Goal: Task Accomplishment & Management: Manage account settings

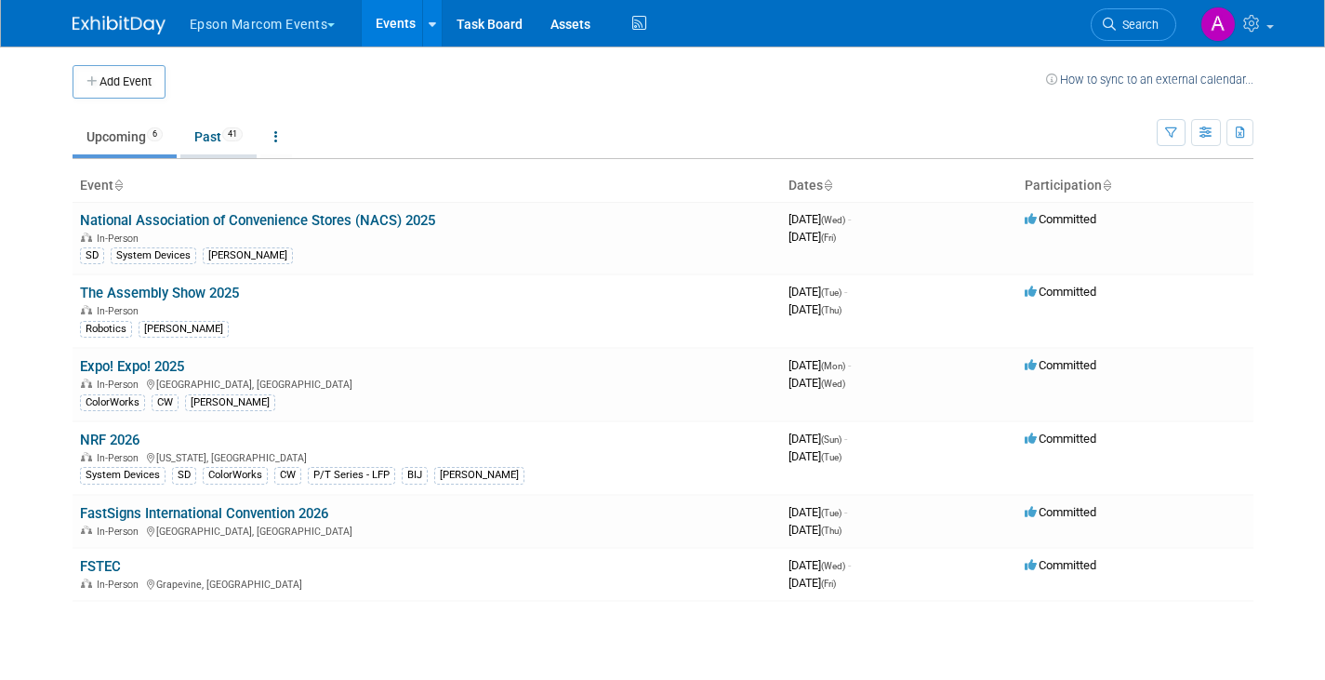
click at [211, 138] on link "Past 41" at bounding box center [218, 136] width 76 height 35
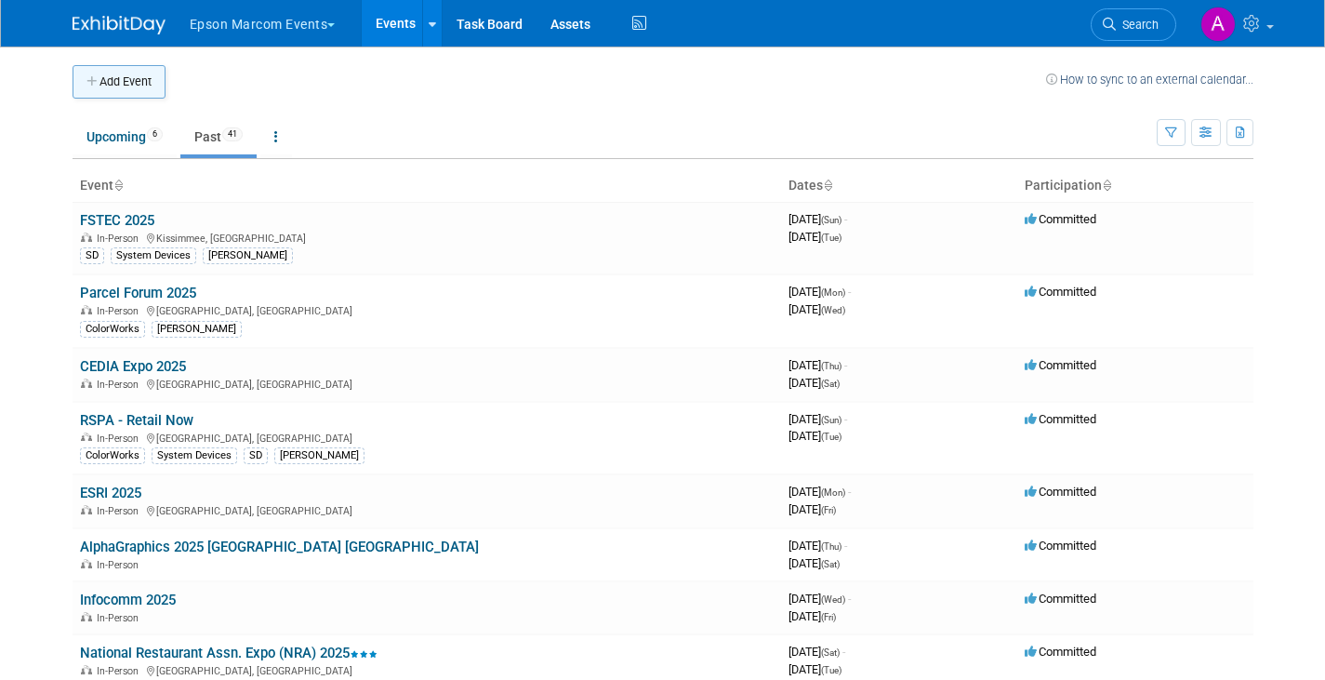
click at [137, 78] on button "Add Event" at bounding box center [119, 81] width 93 height 33
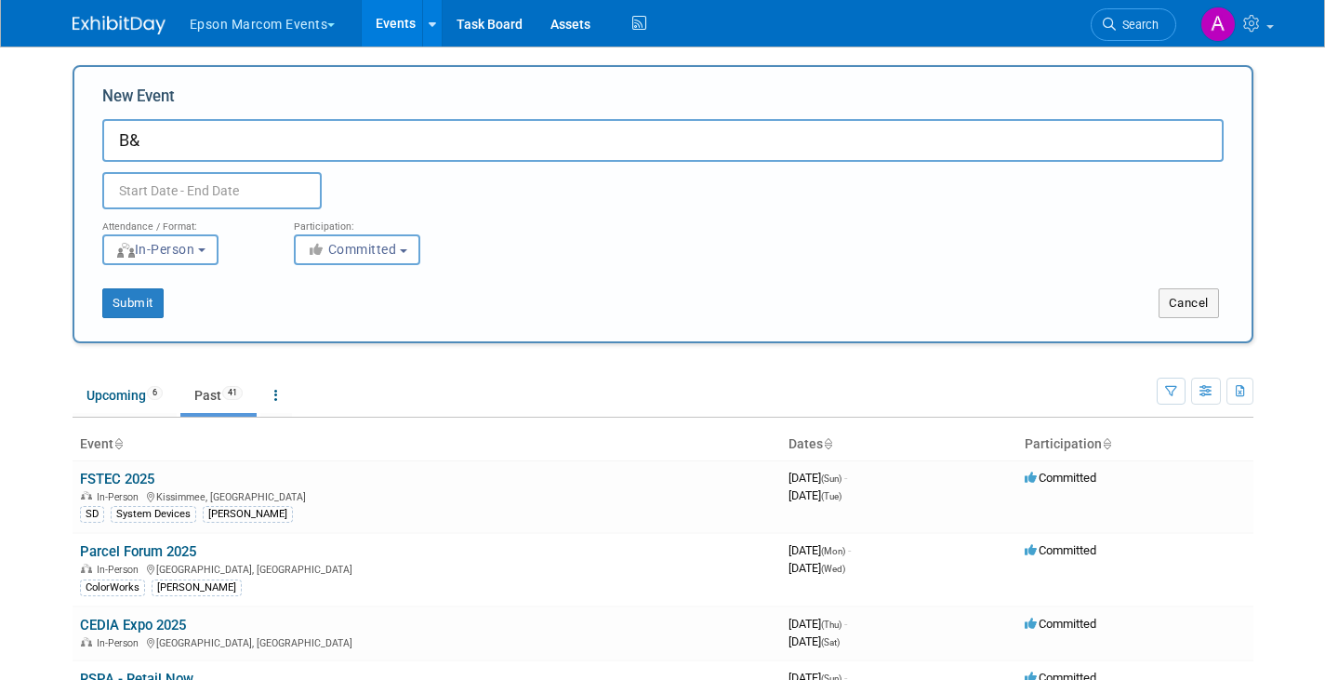
type input "B"
click at [137, 179] on input "text" at bounding box center [211, 190] width 219 height 37
click at [485, 147] on input "Bild Expo 2025" at bounding box center [663, 140] width 1122 height 43
type input "Bild Expo 2025 - by B&H"
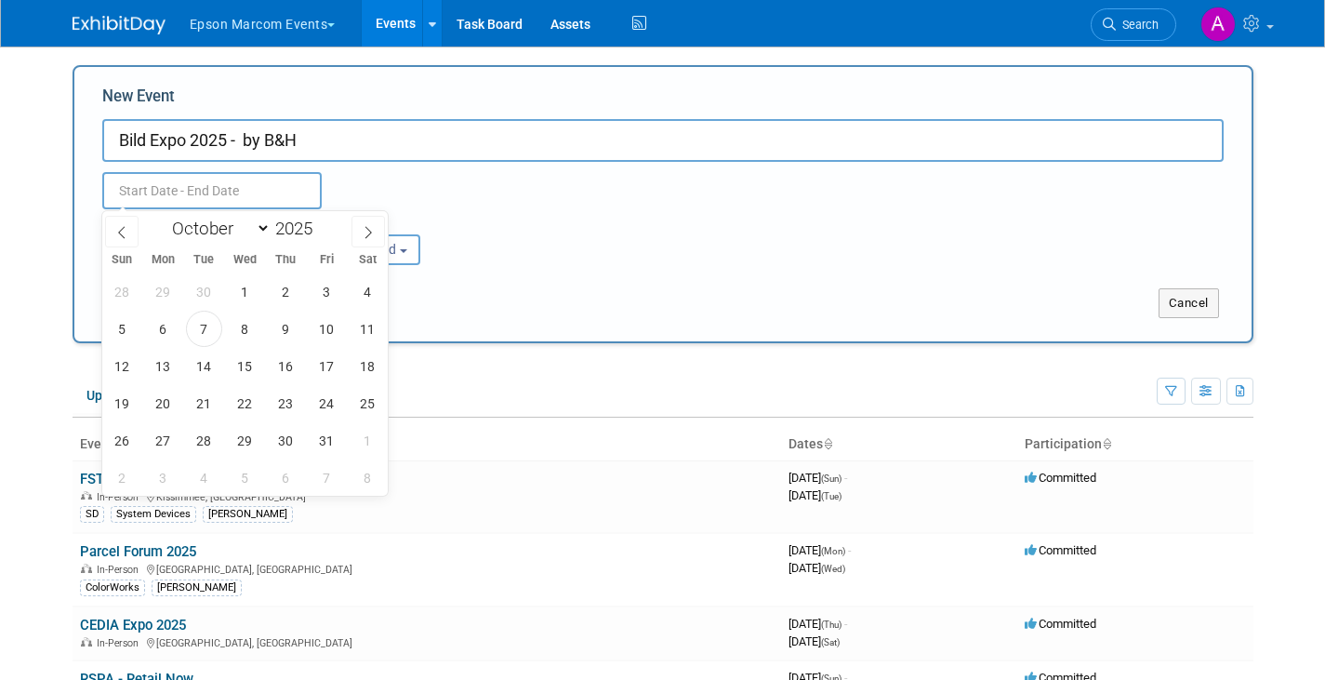
click at [272, 175] on input "text" at bounding box center [211, 190] width 219 height 37
click at [119, 223] on span at bounding box center [121, 232] width 33 height 32
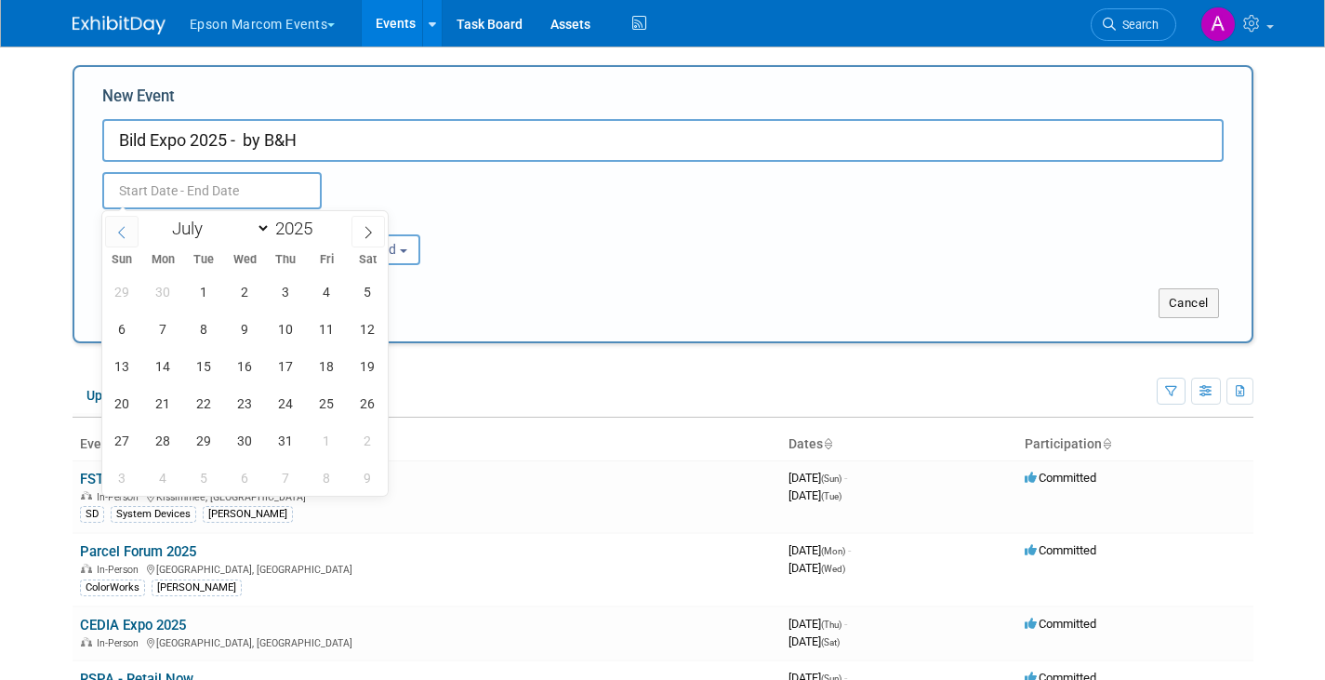
select select "5"
click at [200, 361] on span "17" at bounding box center [204, 366] width 36 height 36
click at [244, 364] on span "18" at bounding box center [245, 366] width 36 height 36
type input "[DATE] to [DATE]"
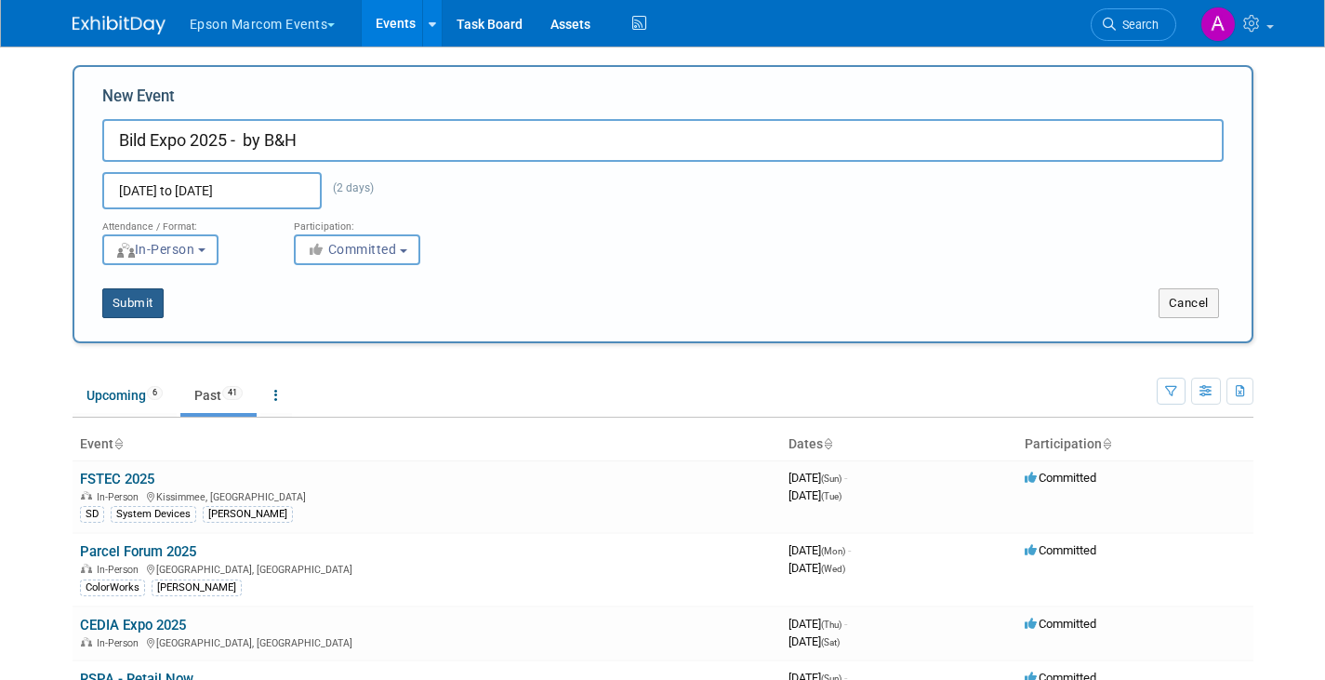
click at [146, 304] on button "Submit" at bounding box center [132, 303] width 61 height 30
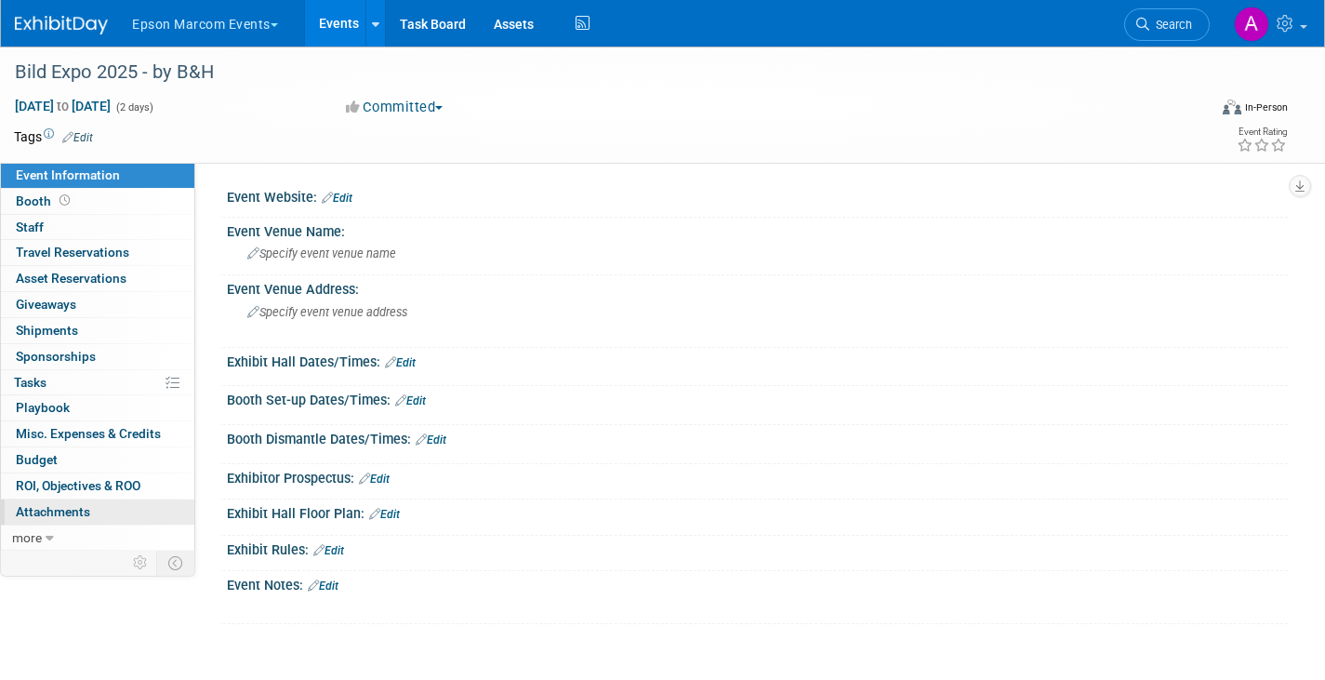
click at [49, 509] on span "Attachments 0" at bounding box center [53, 511] width 74 height 15
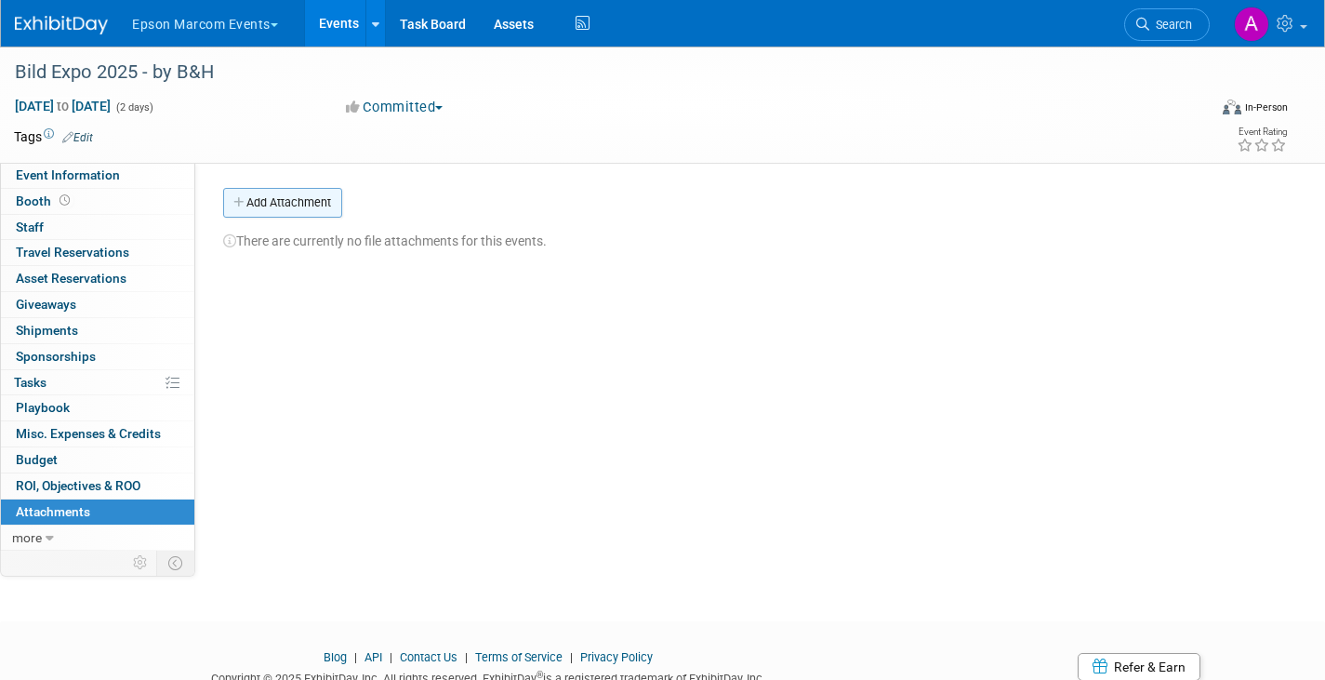
click at [262, 200] on button "Add Attachment" at bounding box center [282, 203] width 119 height 30
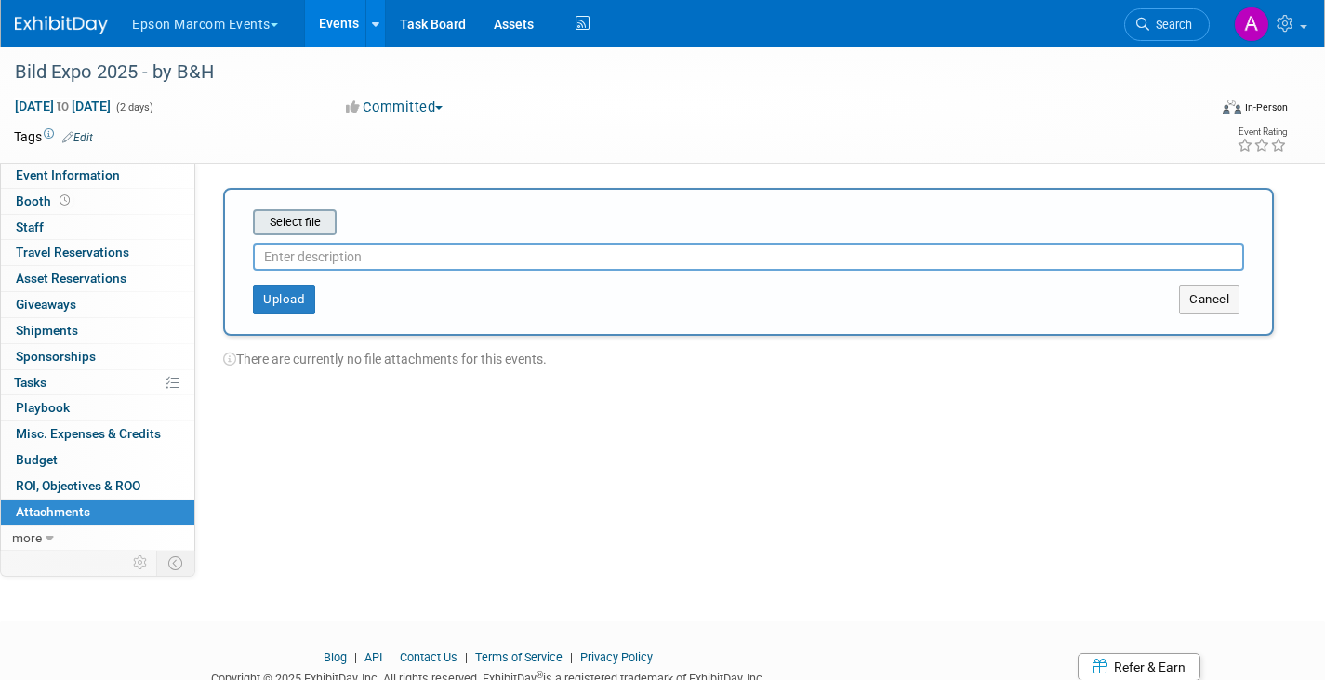
click at [295, 213] on input "file" at bounding box center [223, 222] width 221 height 22
type input "C:\fakepath\Bild Expo 2025 - Post Show Report.pptx"
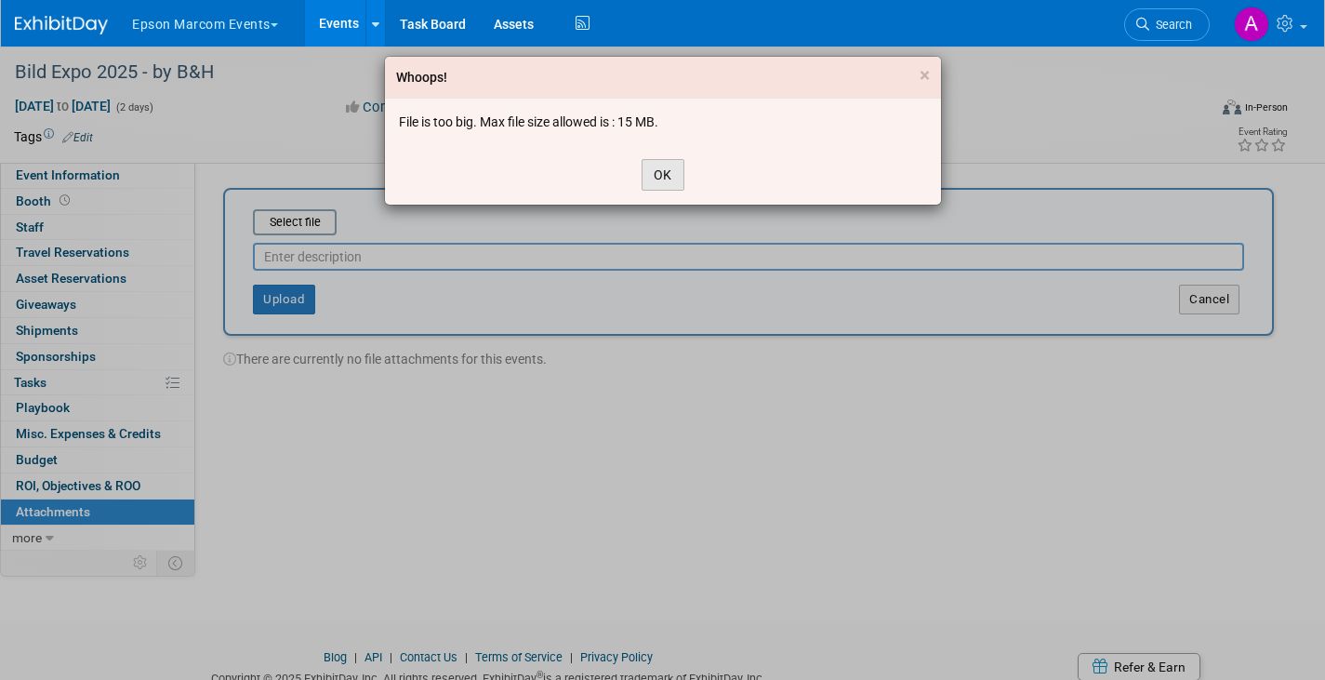
click at [659, 172] on button "OK" at bounding box center [663, 175] width 43 height 32
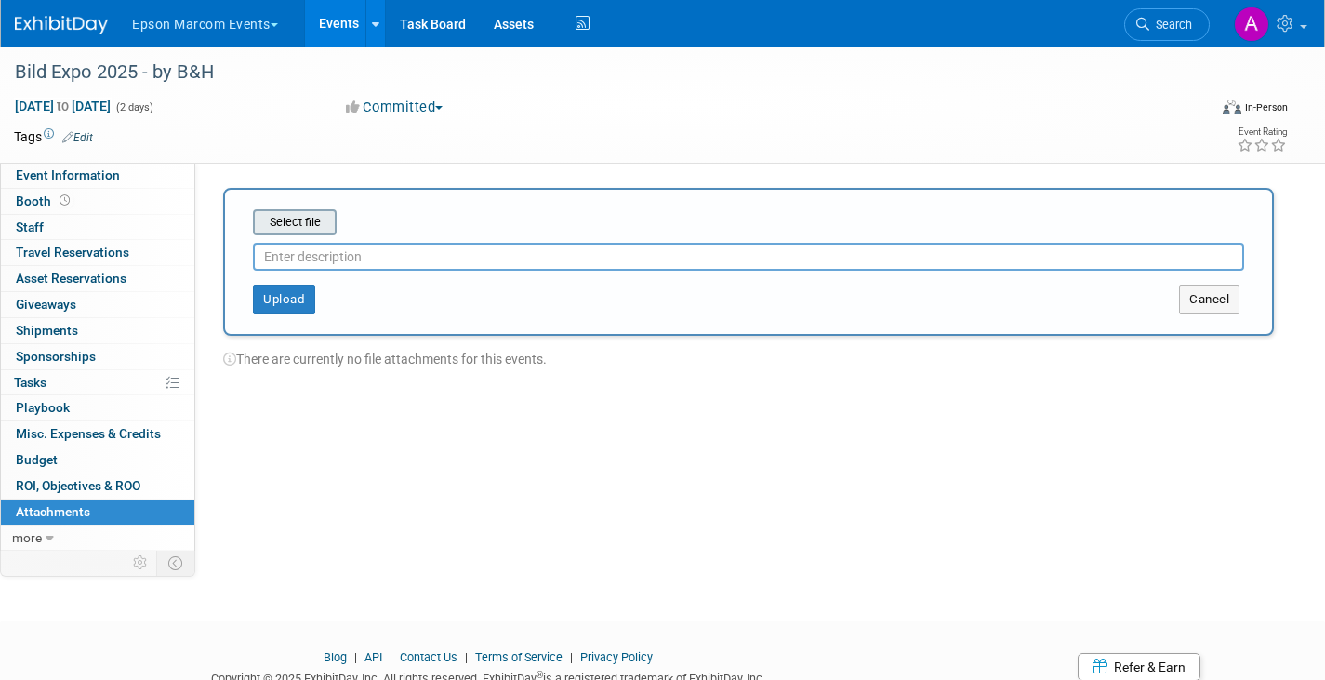
click at [286, 216] on input "file" at bounding box center [223, 222] width 221 height 22
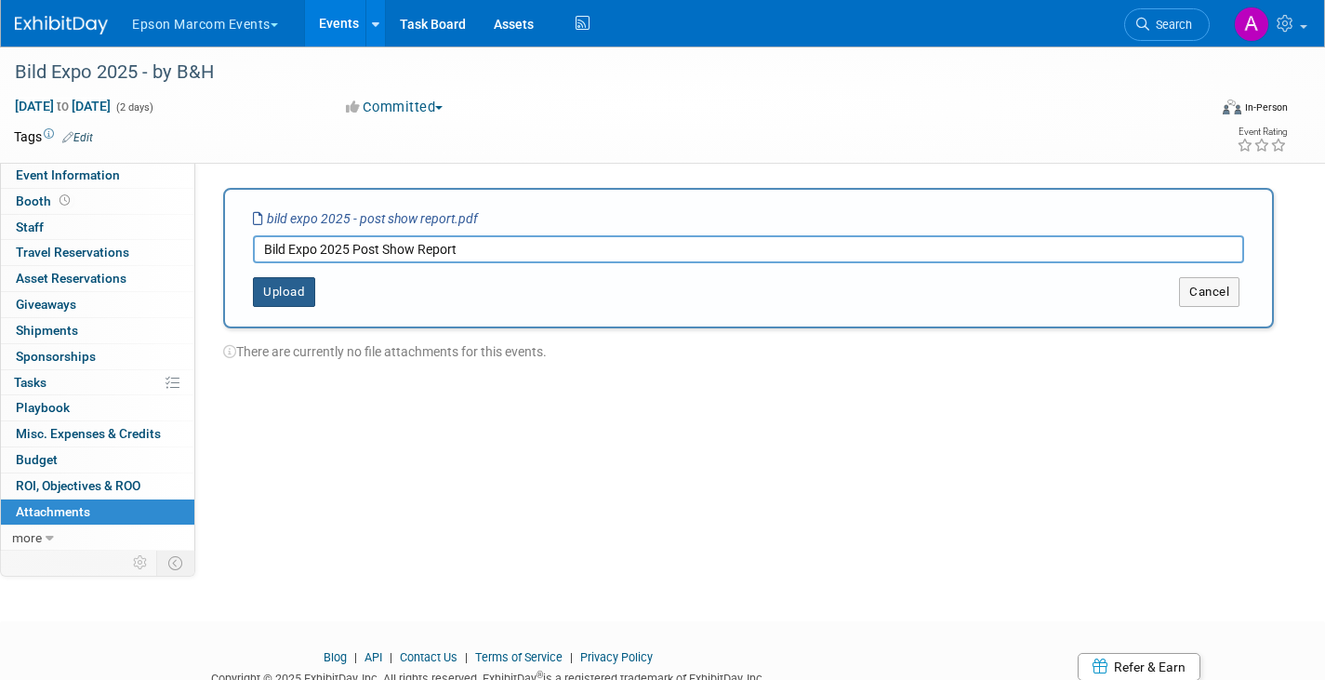
click at [291, 295] on button "Upload" at bounding box center [284, 292] width 62 height 30
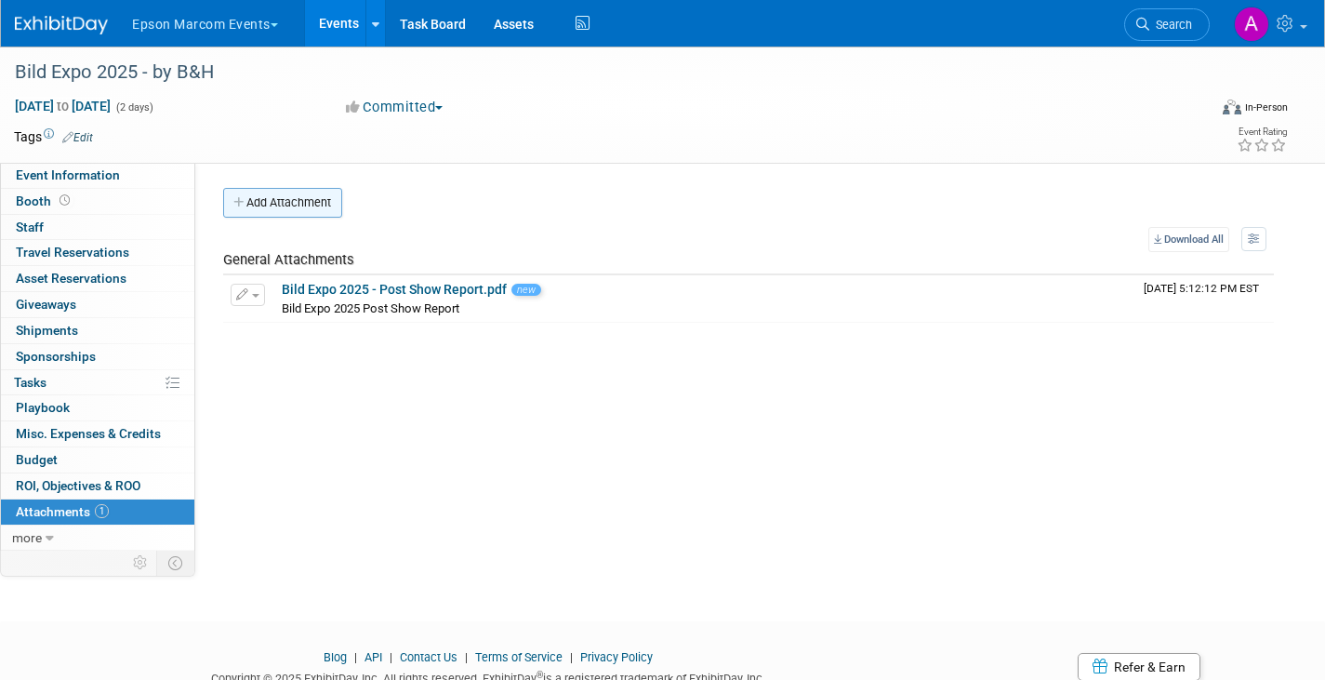
click at [288, 198] on button "Add Attachment" at bounding box center [282, 203] width 119 height 30
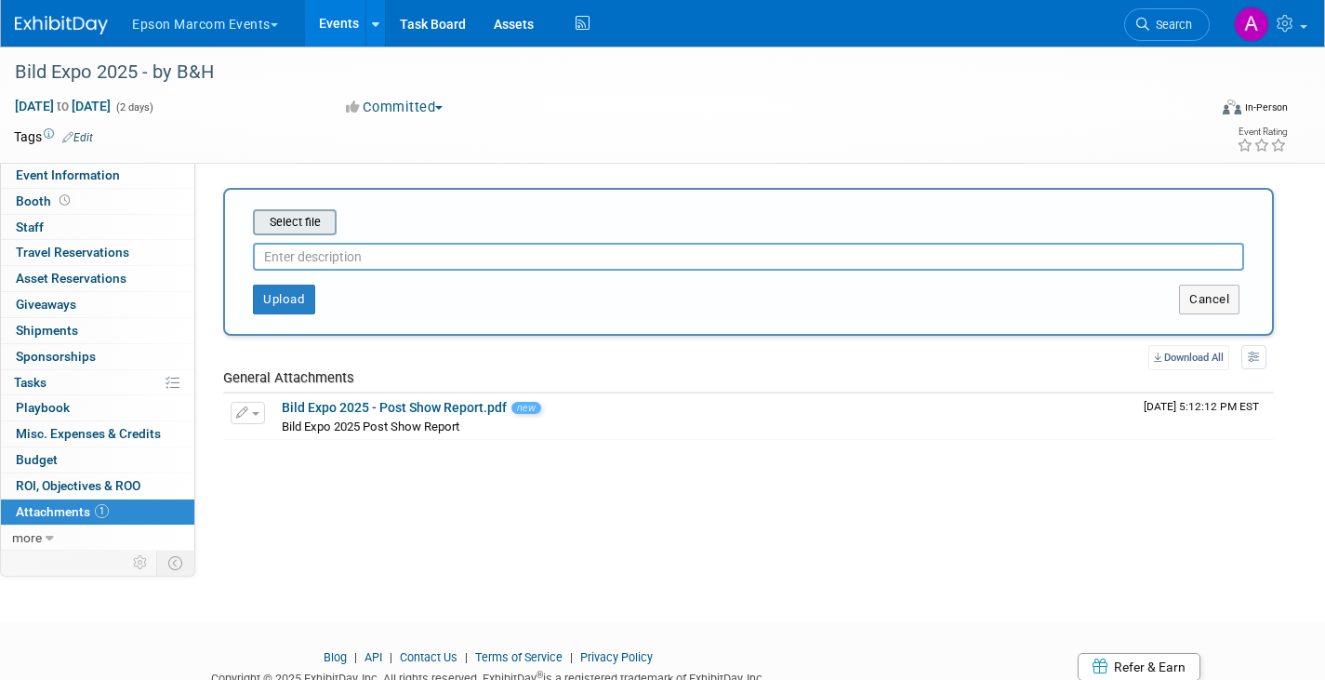
click at [288, 218] on input "file" at bounding box center [223, 222] width 221 height 22
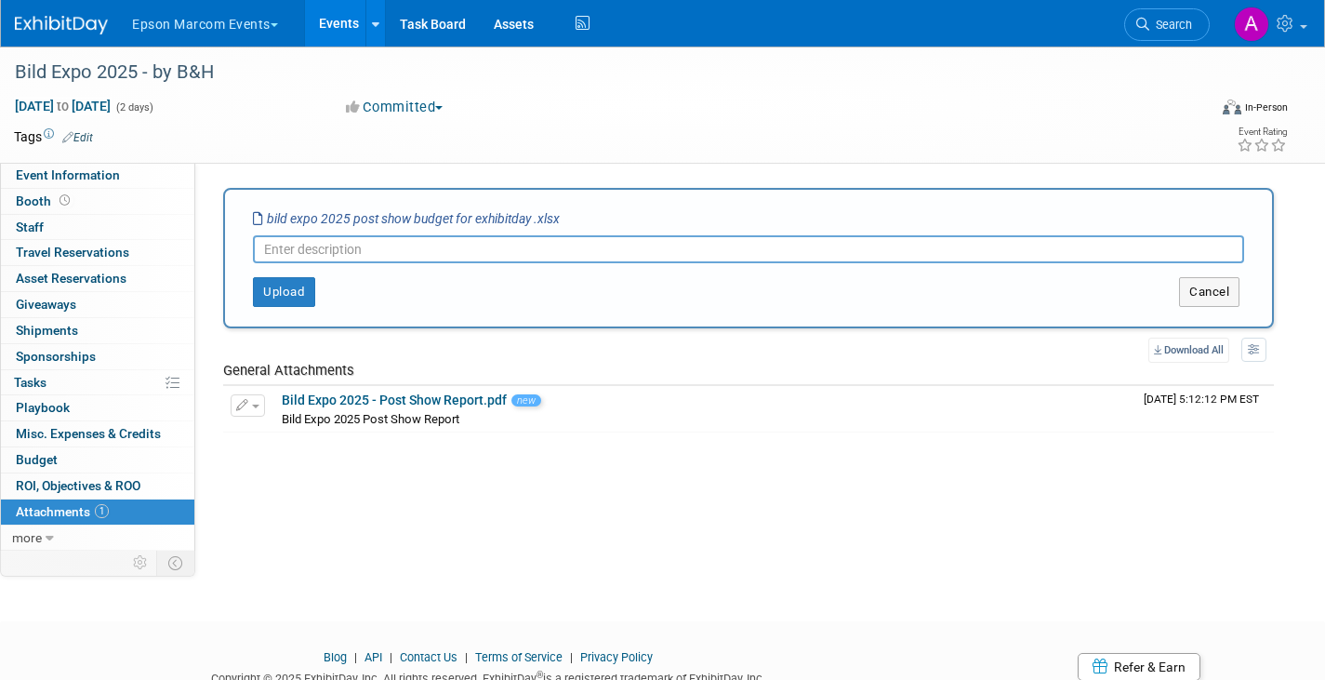
click at [430, 246] on input "text" at bounding box center [748, 249] width 991 height 28
type input "Bild Expo Post Show Budget"
click at [286, 286] on button "Upload" at bounding box center [284, 292] width 62 height 30
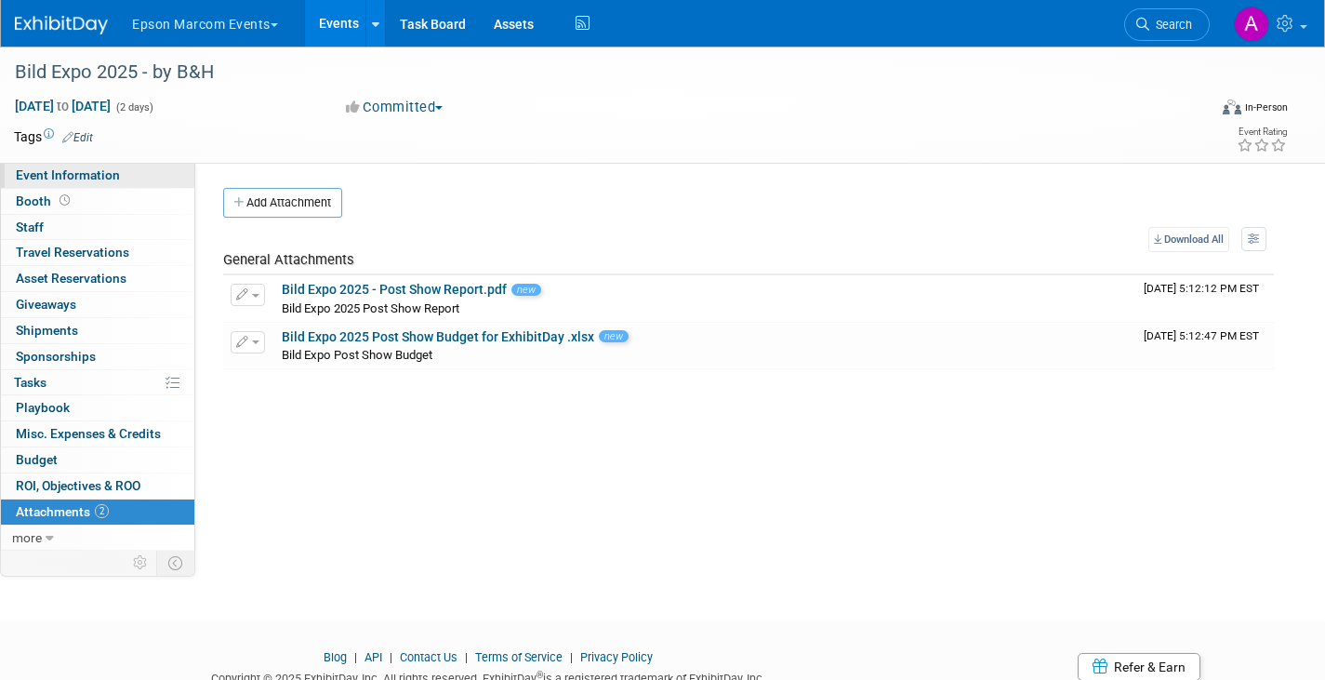
click at [46, 174] on span "Event Information" at bounding box center [68, 174] width 104 height 15
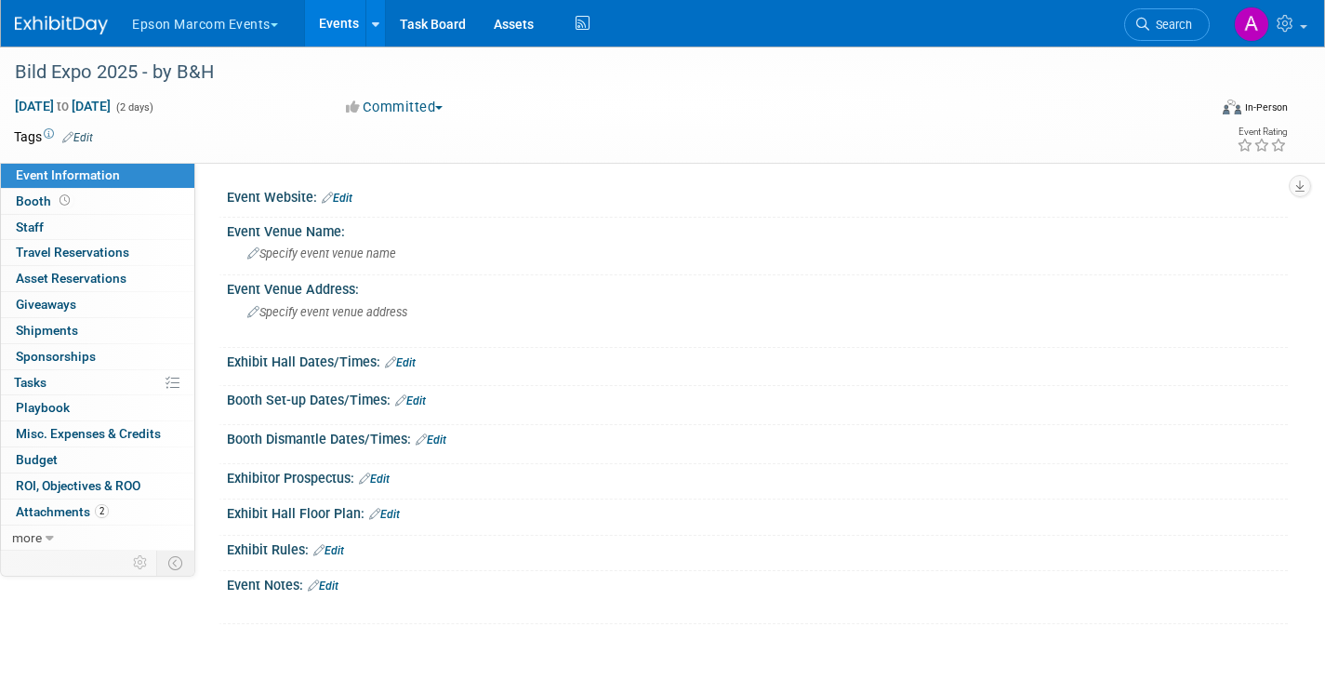
click at [350, 194] on link "Edit" at bounding box center [337, 198] width 31 height 13
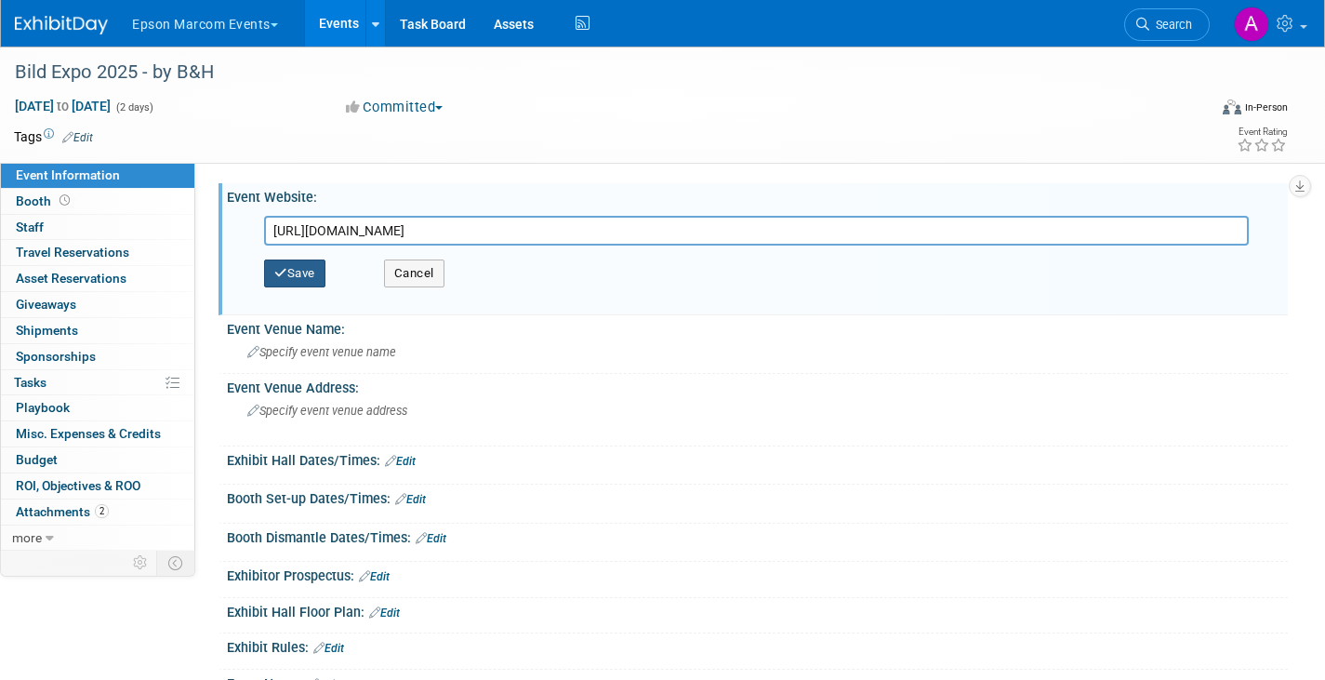
type input "[URL][DOMAIN_NAME]"
click at [306, 274] on button "Save" at bounding box center [294, 273] width 61 height 28
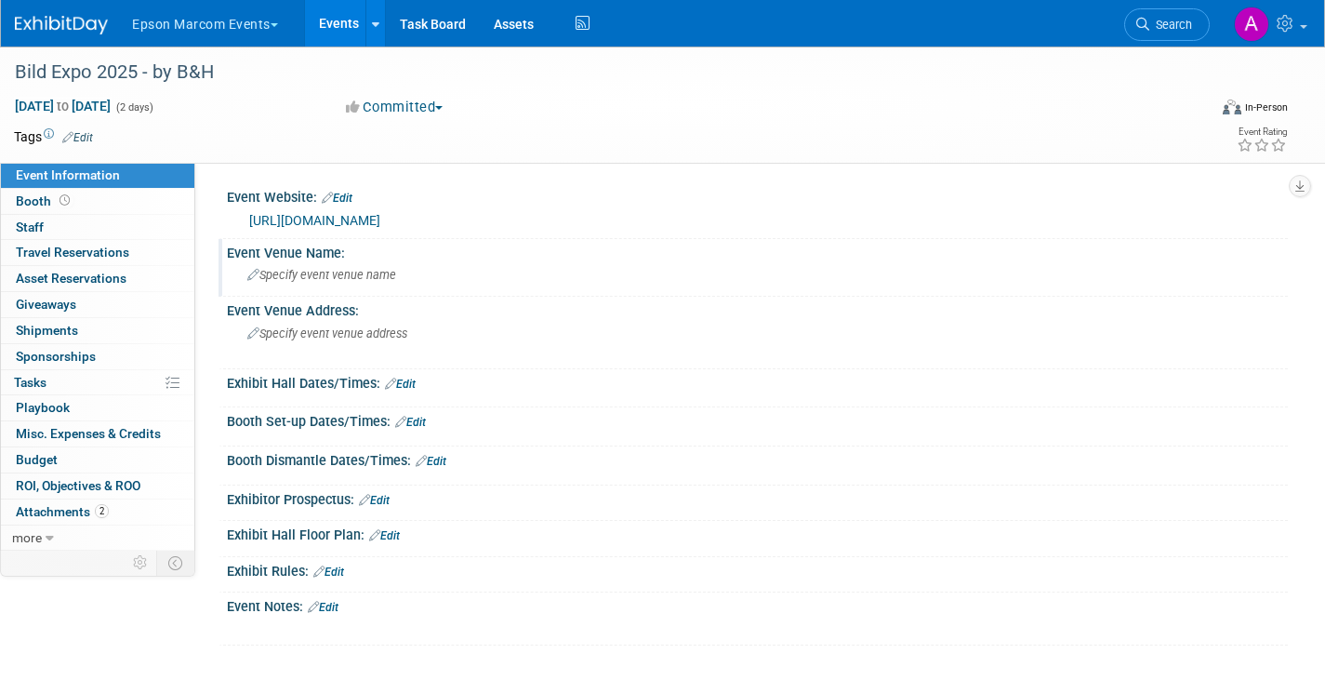
click at [335, 278] on span "Specify event venue name" at bounding box center [321, 275] width 149 height 14
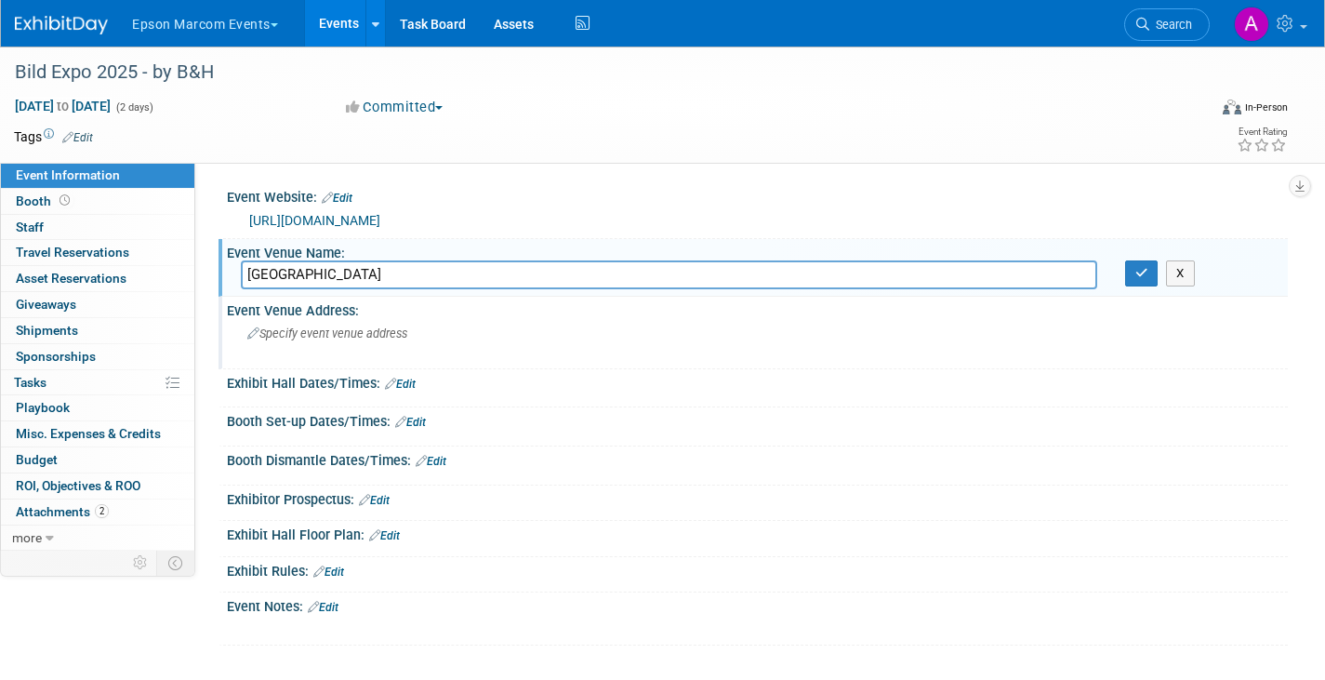
type input "[GEOGRAPHIC_DATA]"
click at [316, 342] on div "Specify event venue address" at bounding box center [448, 340] width 414 height 43
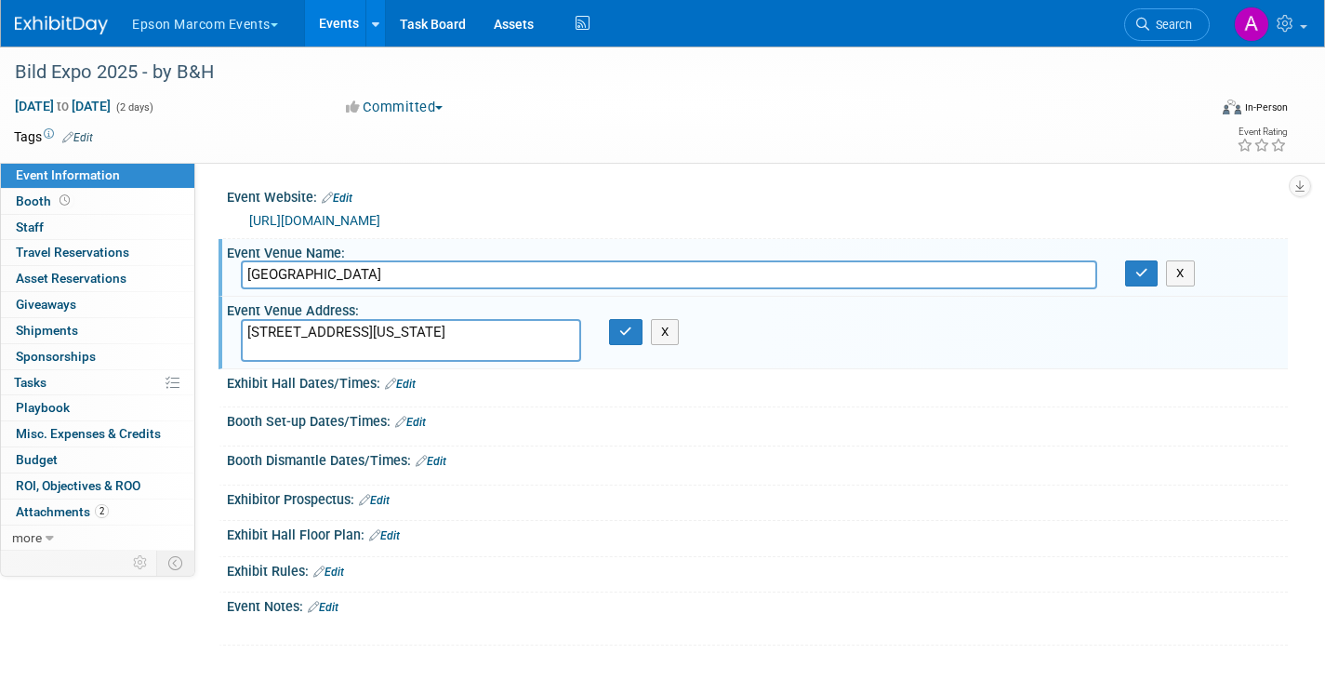
type textarea "[STREET_ADDRESS][US_STATE]"
click at [599, 373] on div "Event Website: Edit https://www.bildexpo.com/ https://www.bildexpo.com/ Save Ca…" at bounding box center [748, 414] width 1051 height 462
click at [638, 340] on button "button" at bounding box center [625, 332] width 33 height 26
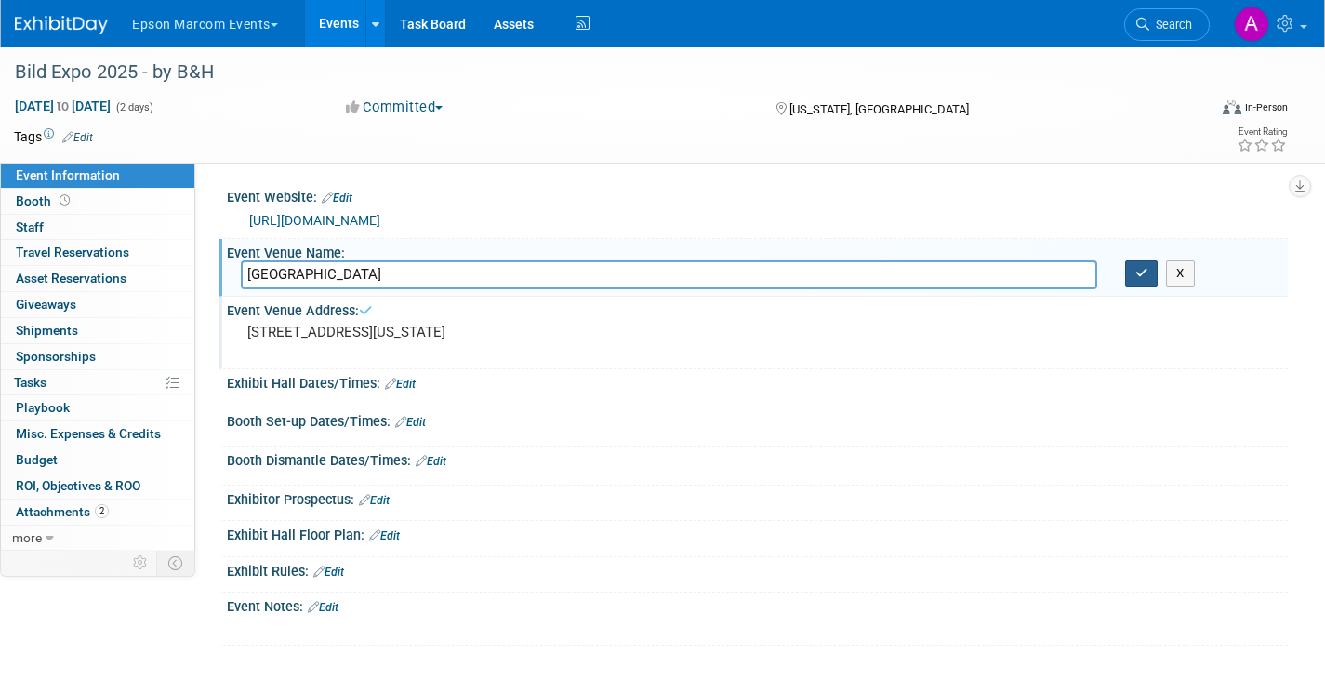
click at [1150, 270] on button "button" at bounding box center [1141, 273] width 33 height 26
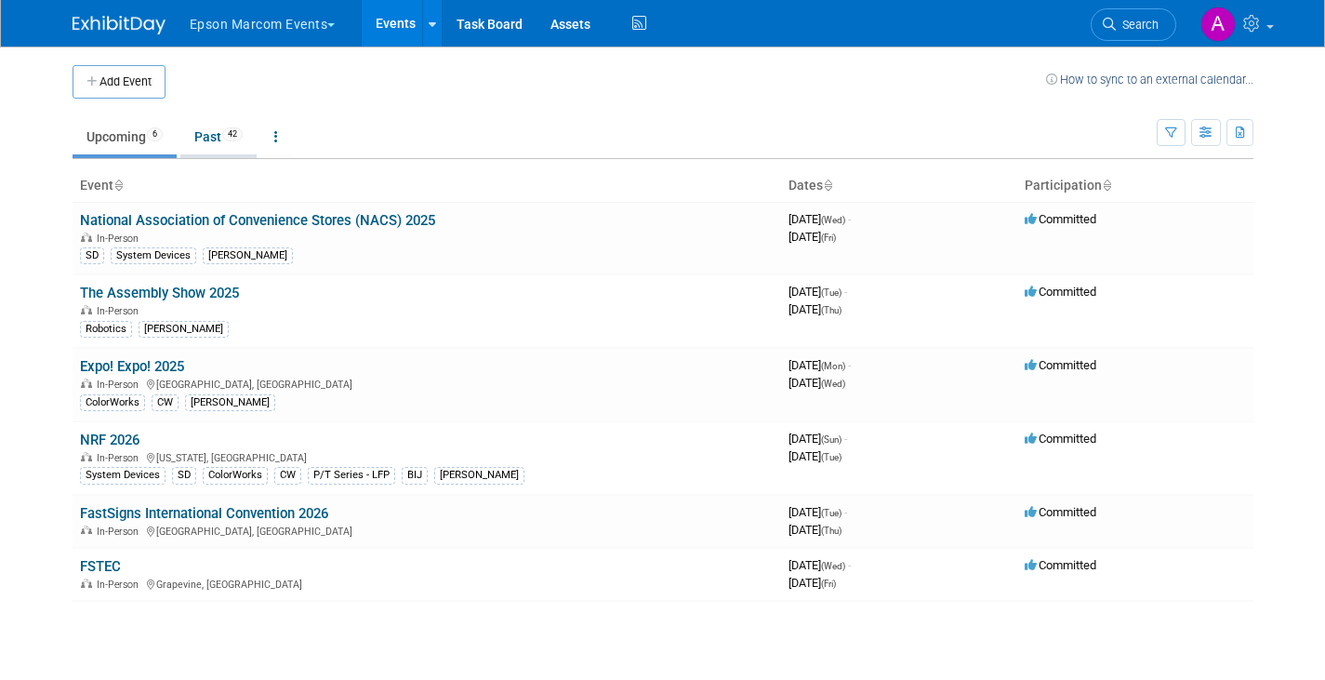
click at [218, 132] on link "Past 42" at bounding box center [218, 136] width 76 height 35
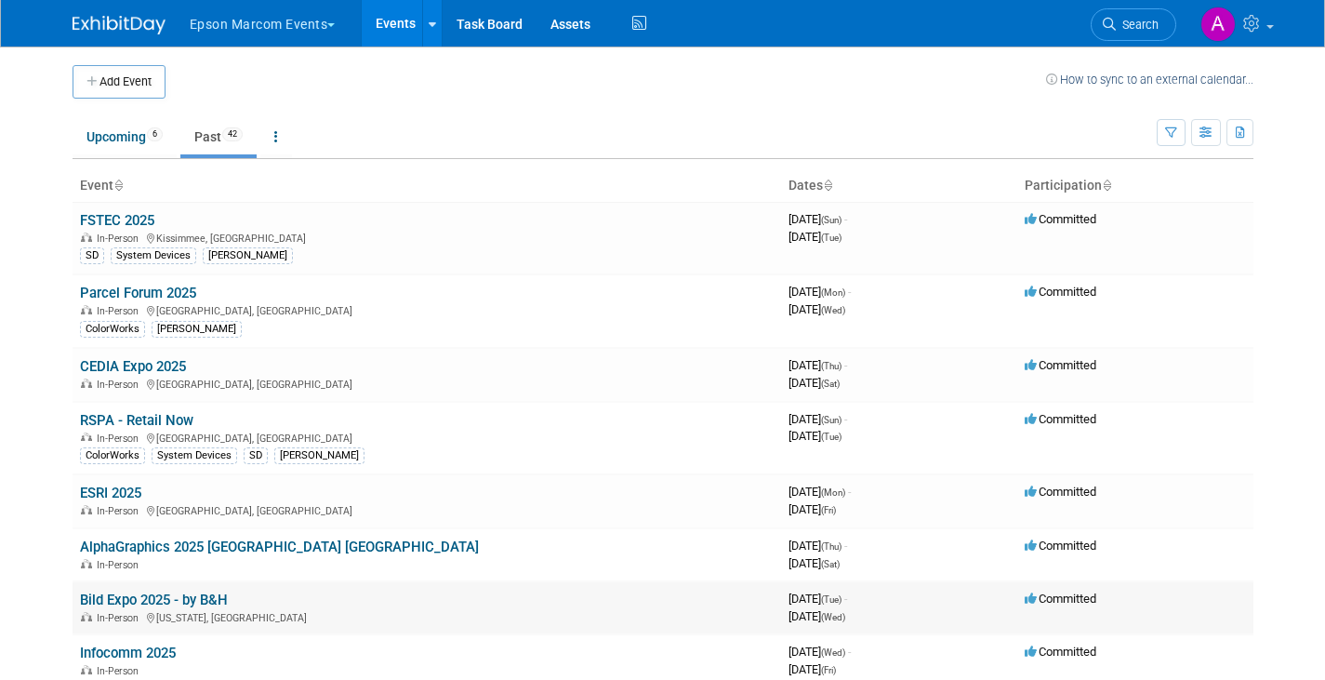
click at [175, 604] on link "Bild Expo 2025 - by B&H" at bounding box center [154, 600] width 148 height 17
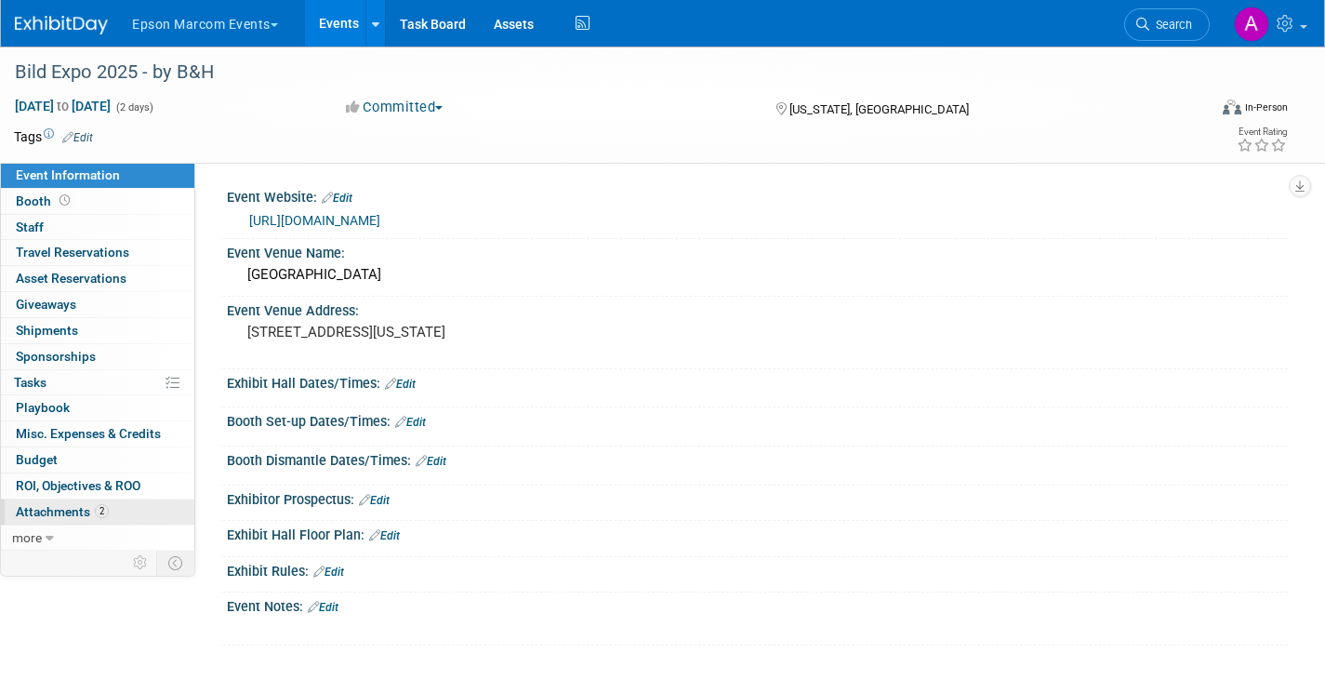
click at [77, 506] on span "Attachments 2" at bounding box center [62, 511] width 93 height 15
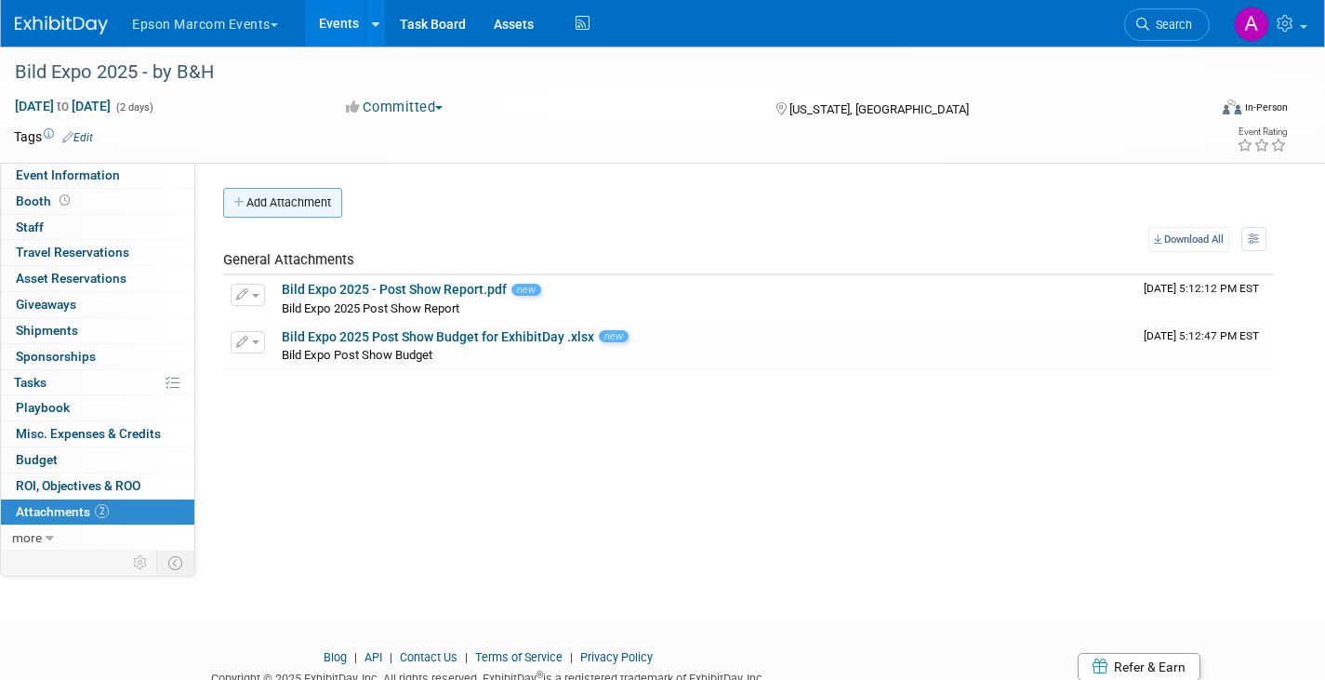
click at [306, 202] on button "Add Attachment" at bounding box center [282, 203] width 119 height 30
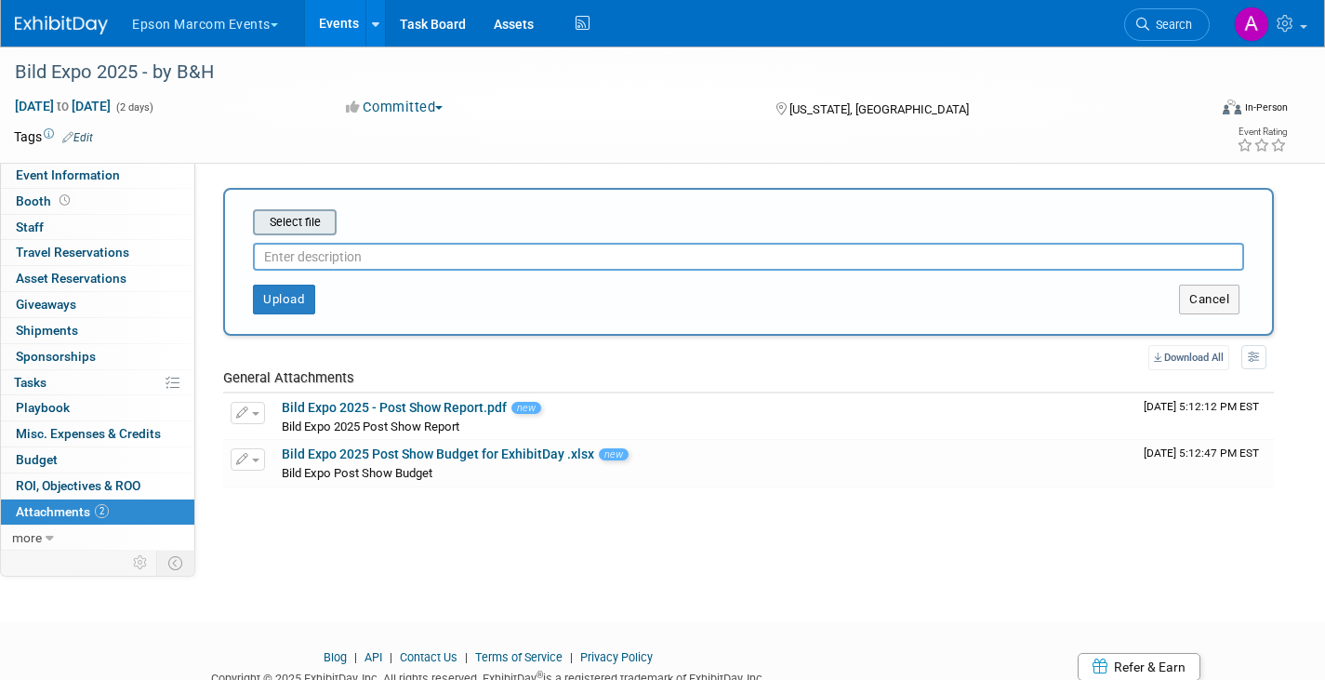
click at [301, 219] on input "file" at bounding box center [223, 222] width 221 height 22
click at [284, 218] on input "file" at bounding box center [223, 222] width 221 height 22
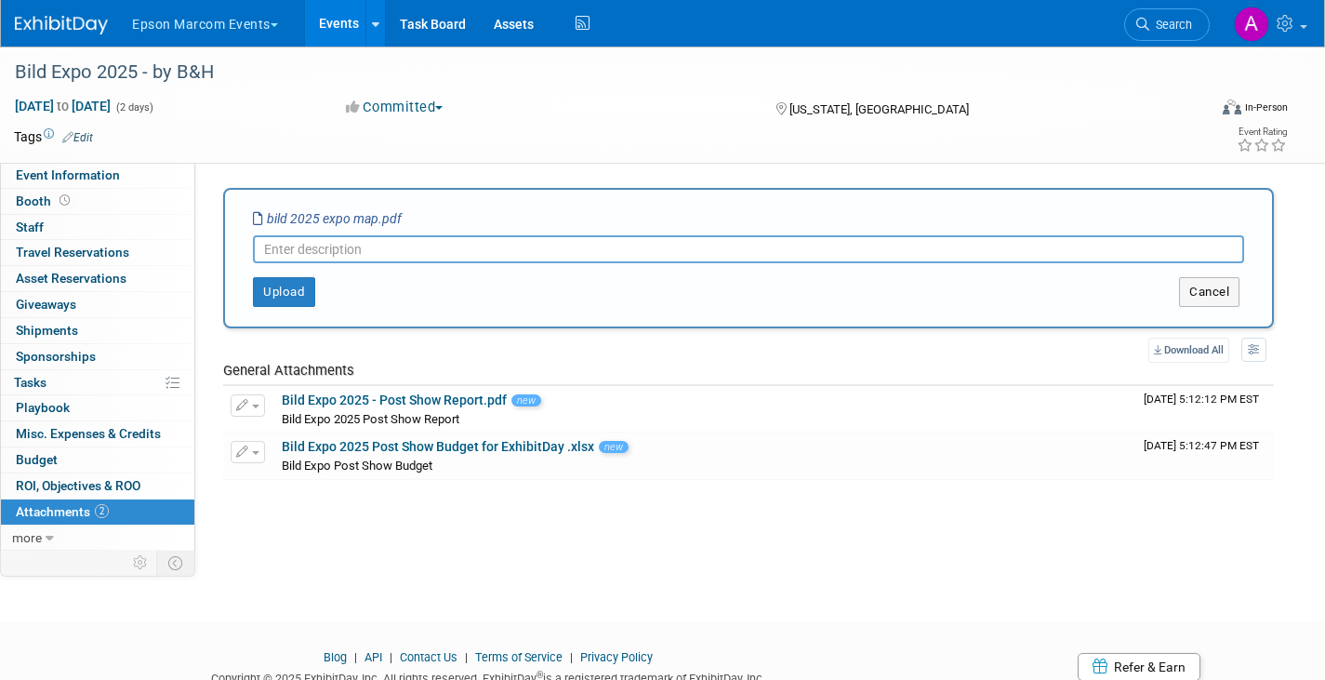
click at [415, 246] on input "text" at bounding box center [748, 249] width 991 height 28
click at [289, 286] on button "Upload" at bounding box center [284, 292] width 62 height 30
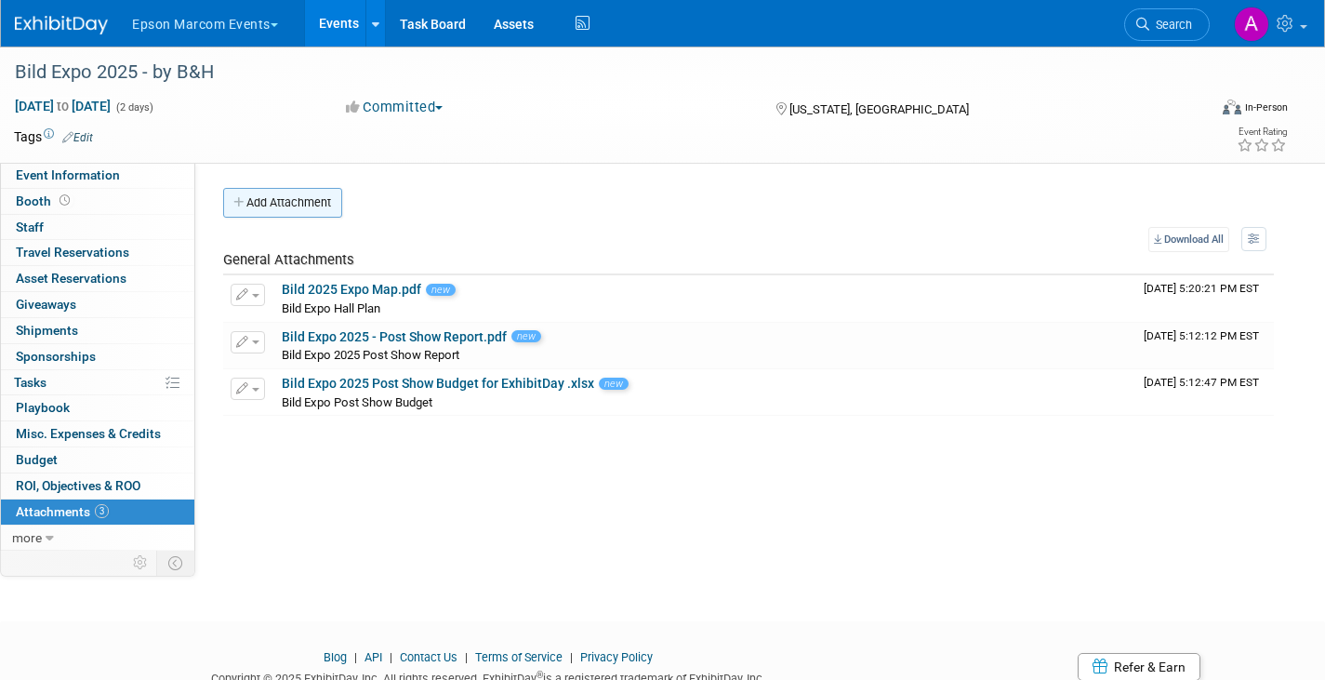
click at [319, 196] on button "Add Attachment" at bounding box center [282, 203] width 119 height 30
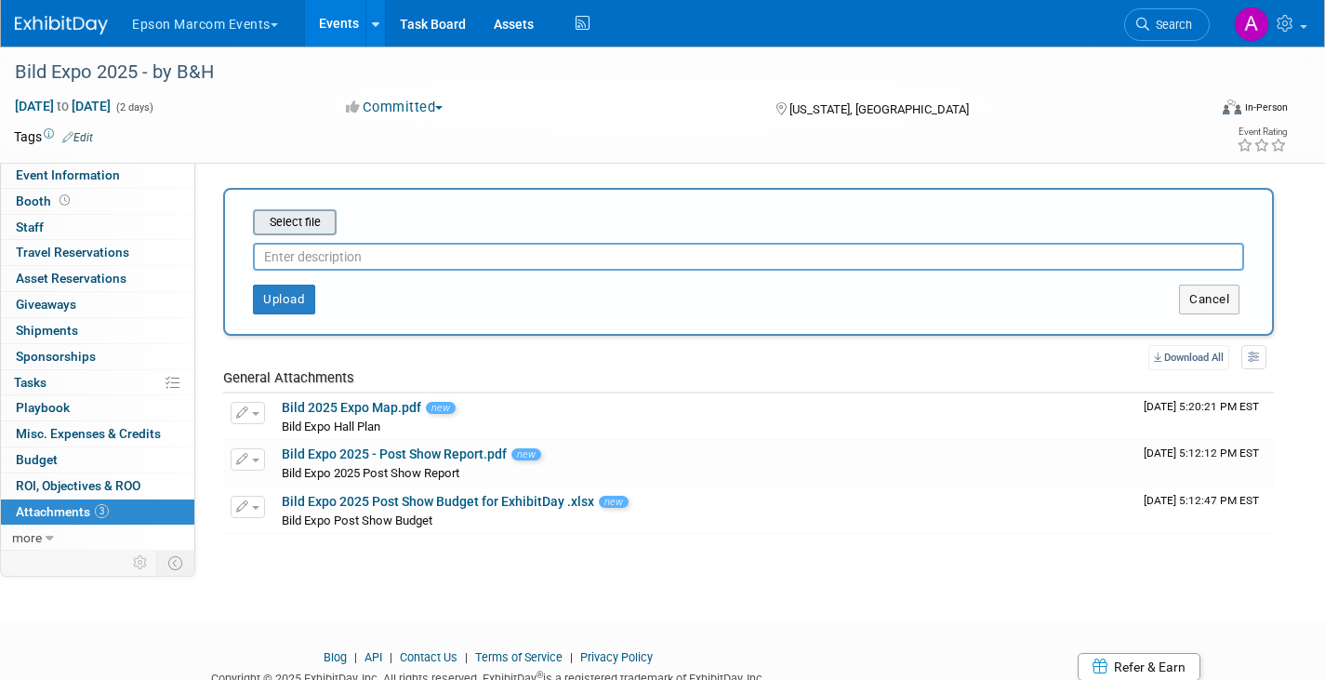
click at [299, 219] on input "file" at bounding box center [223, 222] width 221 height 22
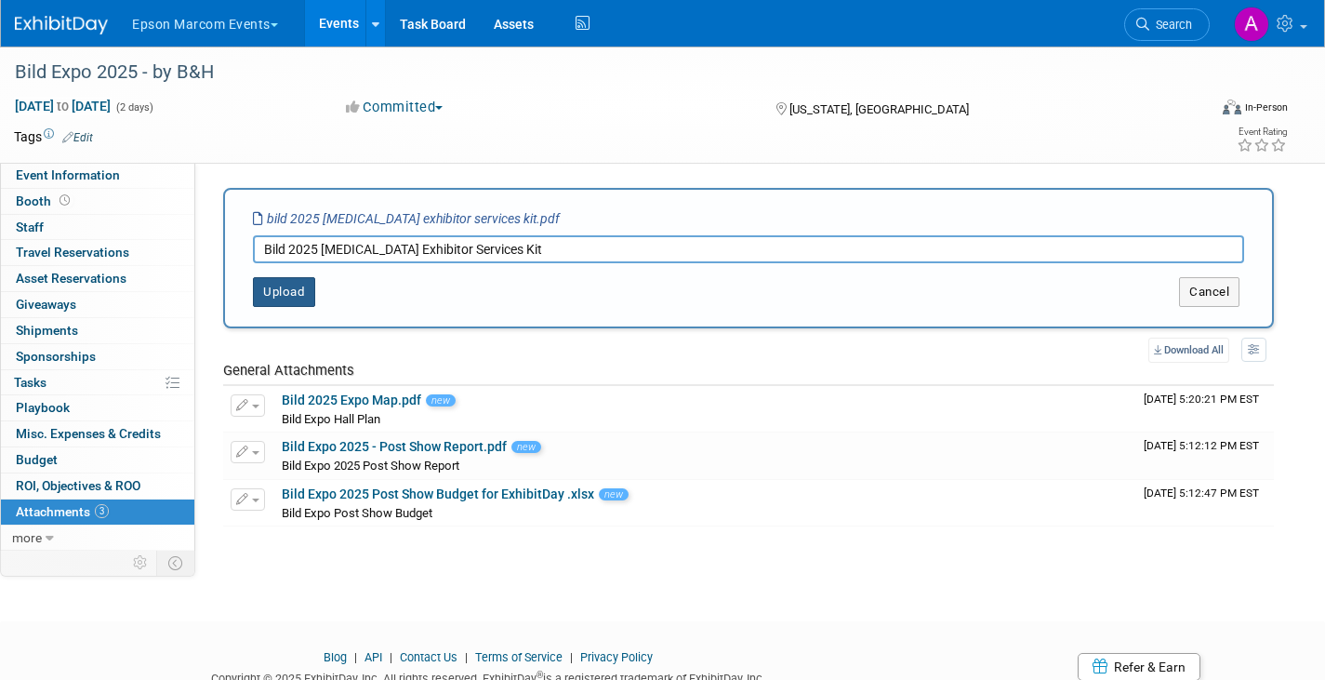
type input "Bild 2025 [MEDICAL_DATA] Exhibitor Services Kit"
click at [286, 286] on button "Upload" at bounding box center [284, 292] width 62 height 30
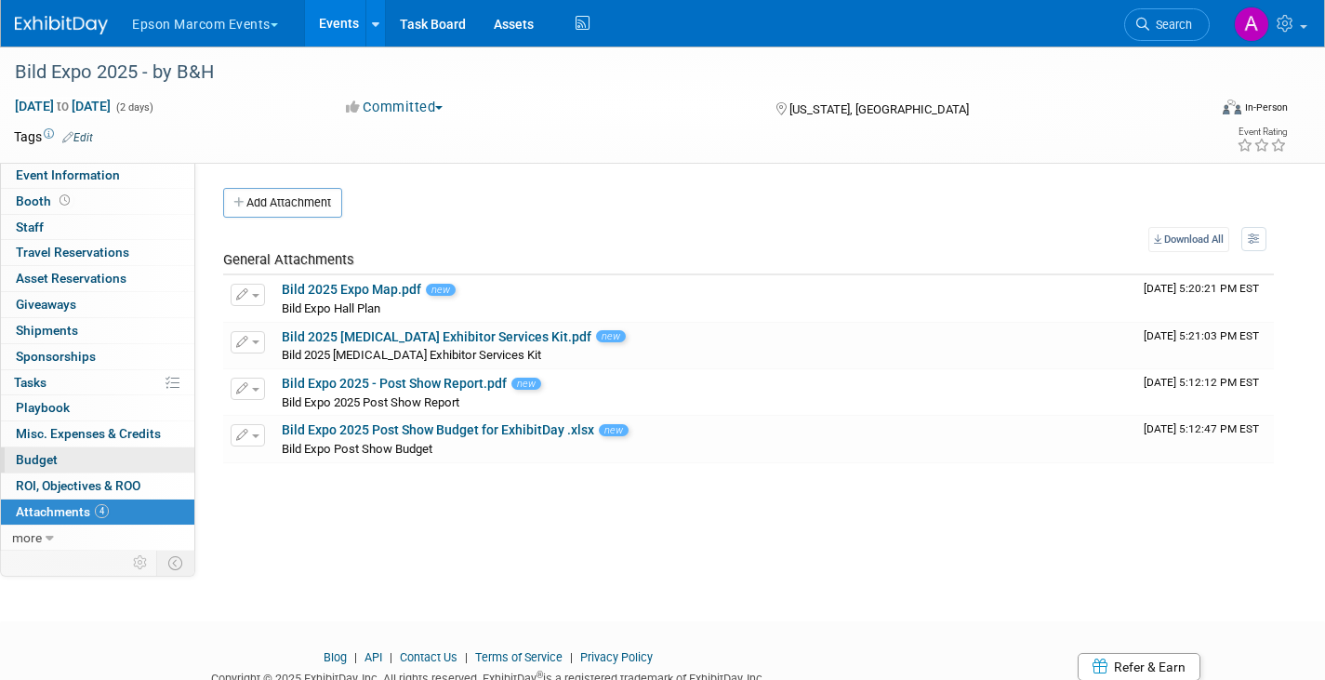
click at [47, 460] on span "Budget" at bounding box center [37, 459] width 42 height 15
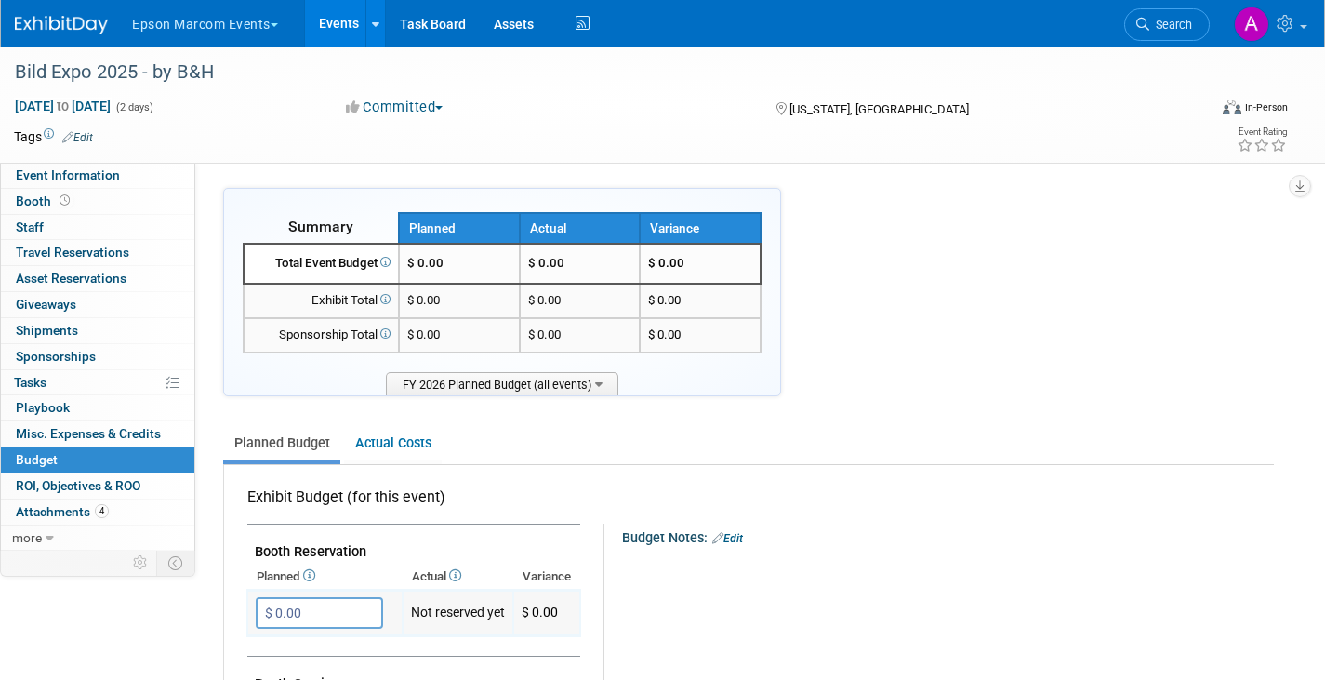
click at [327, 612] on input "$ 0.00" at bounding box center [319, 613] width 127 height 32
type input "$ 50,000.00"
click at [269, 645] on icon "button" at bounding box center [272, 651] width 13 height 12
click at [753, 534] on link "Edit" at bounding box center [746, 538] width 31 height 13
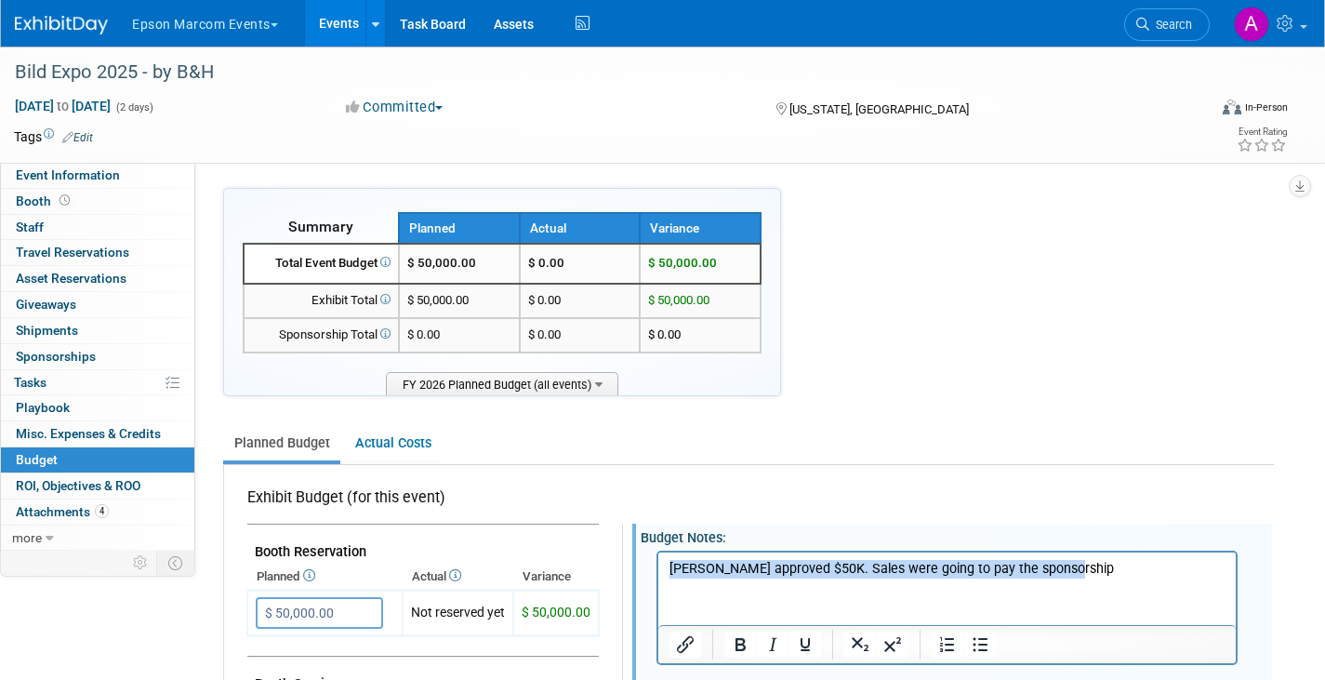
drag, startPoint x: 1078, startPoint y: 567, endPoint x: 544, endPoint y: 559, distance: 533.9
click at [658, 559] on html "[PERSON_NAME] approved $50K. Sales were going to pay the sponsorship" at bounding box center [947, 565] width 578 height 26
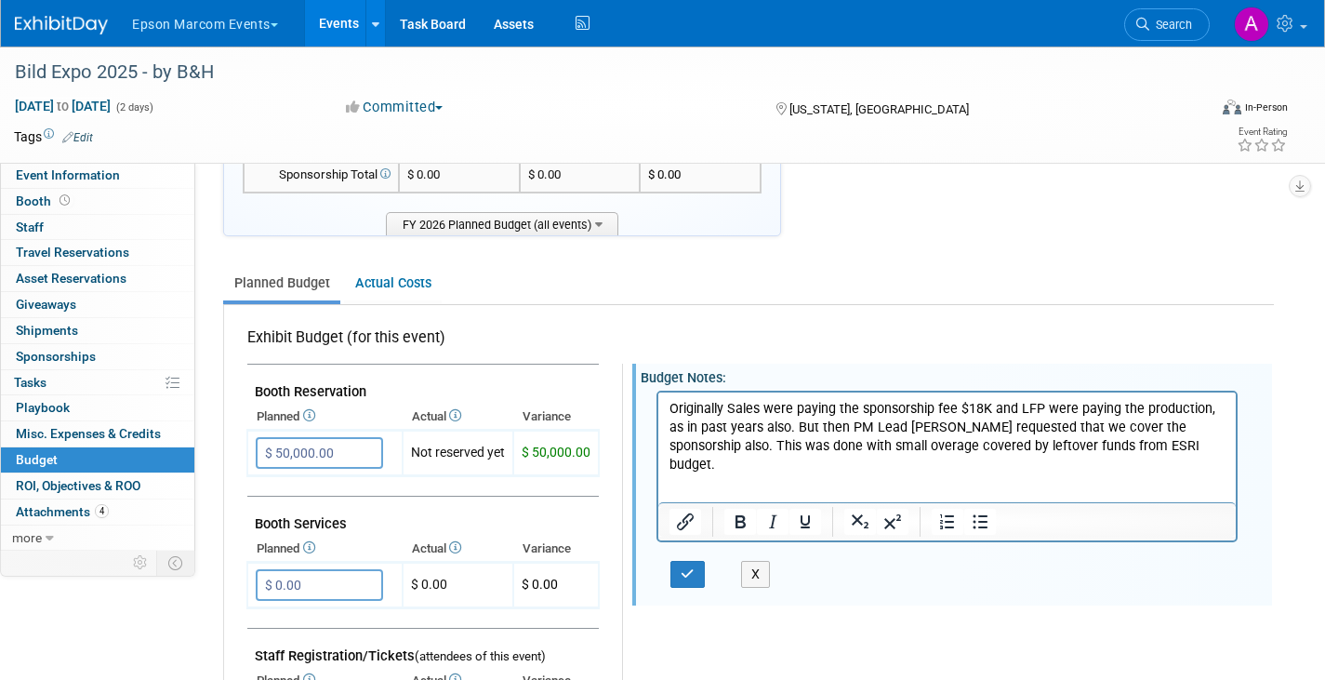
scroll to position [169, 0]
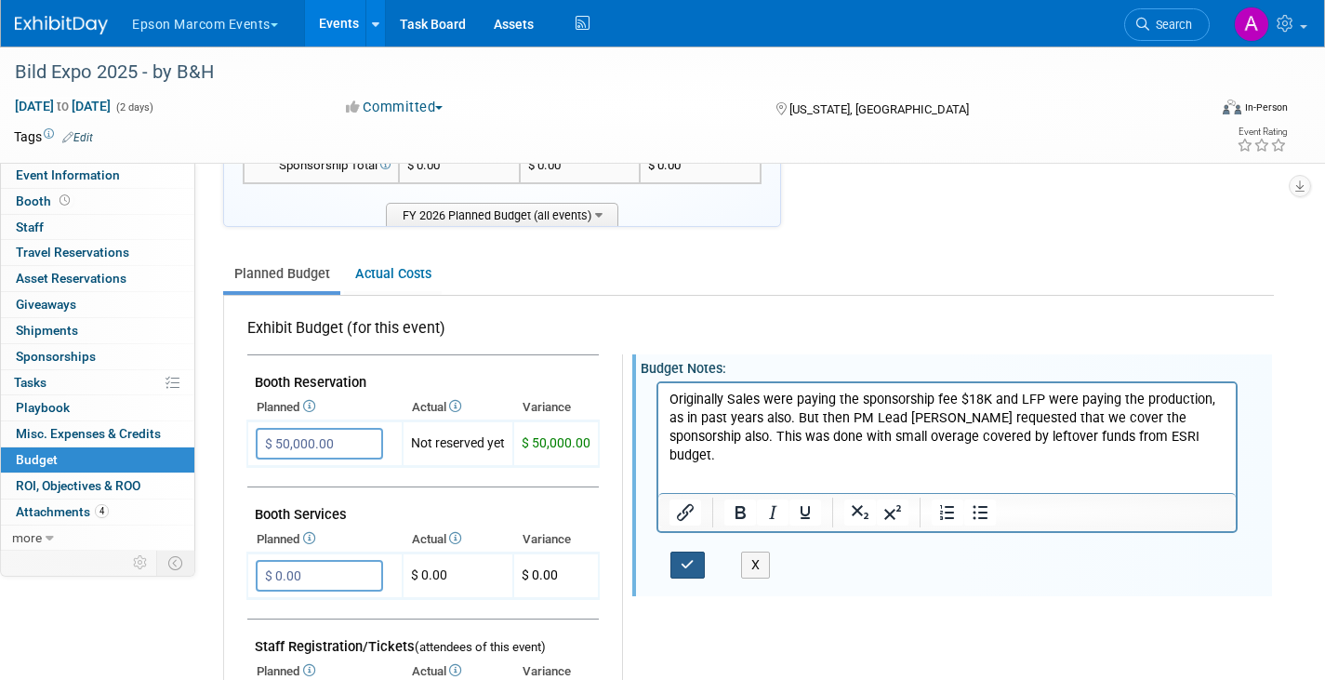
click at [693, 562] on icon "button" at bounding box center [688, 564] width 14 height 13
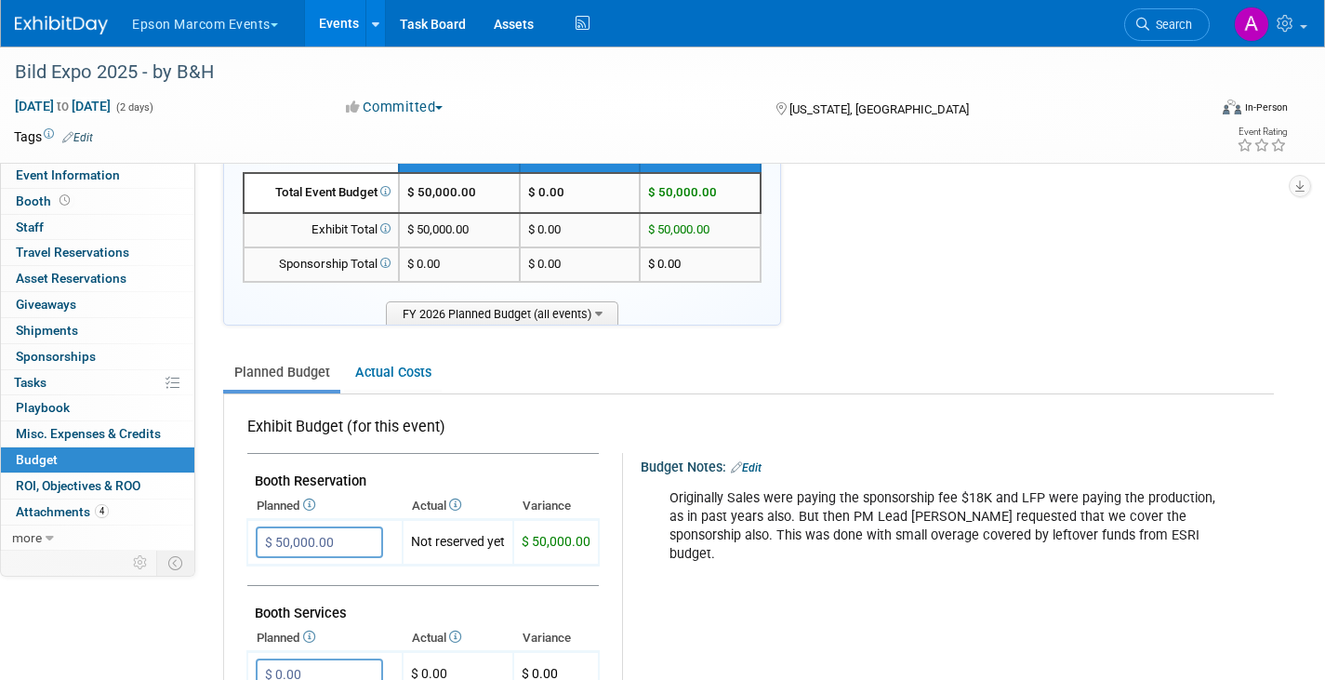
scroll to position [25, 0]
